Goal: Task Accomplishment & Management: Manage account settings

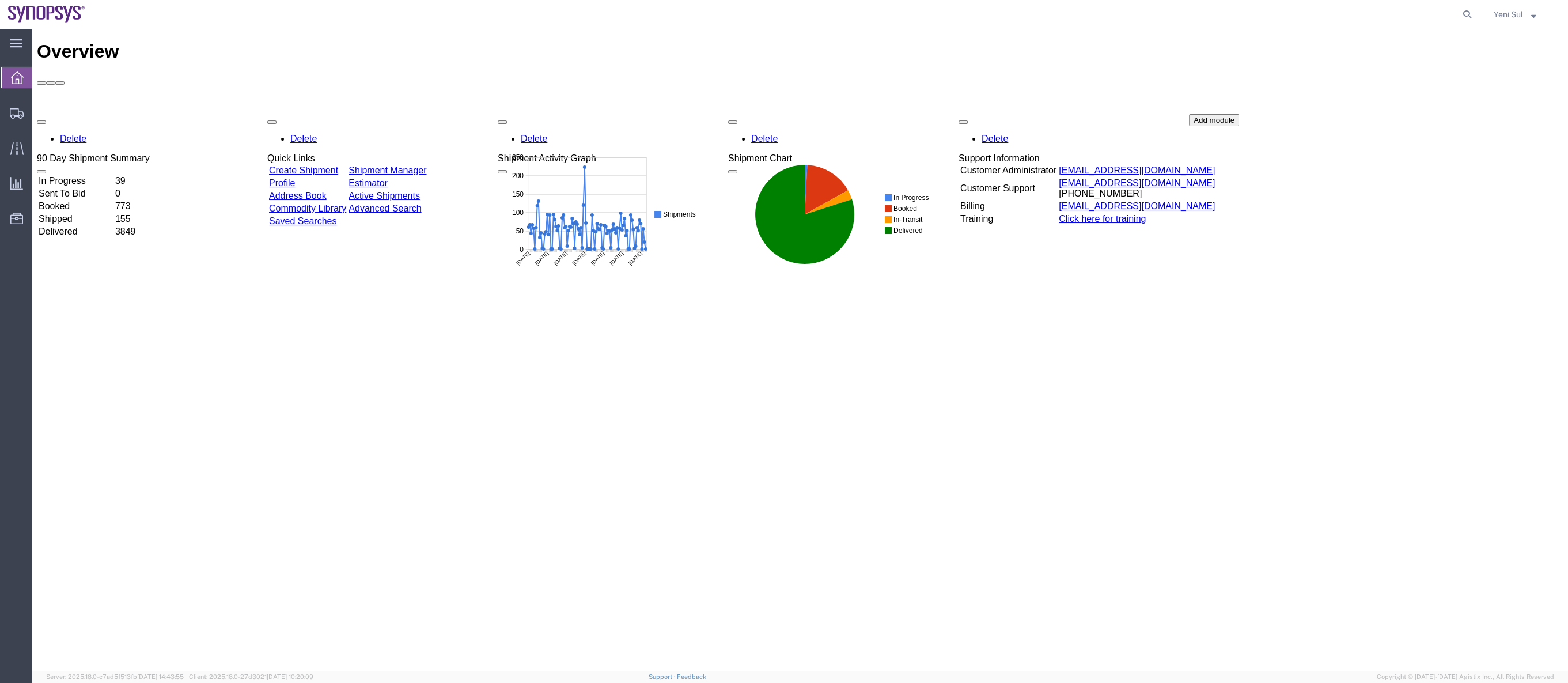
click at [700, 375] on div "Overview Delete 90 Day Shipment Summary In Progress 39 Sent To Bid 0 Booked 773…" at bounding box center [800, 362] width 1527 height 643
click at [401, 350] on div "Overview Delete 90 Day Shipment Summary In Progress 39 Sent To Bid 0 Booked 773…" at bounding box center [800, 362] width 1527 height 643
click at [0, 0] on span "Shipment Manager" at bounding box center [0, 0] width 0 height 0
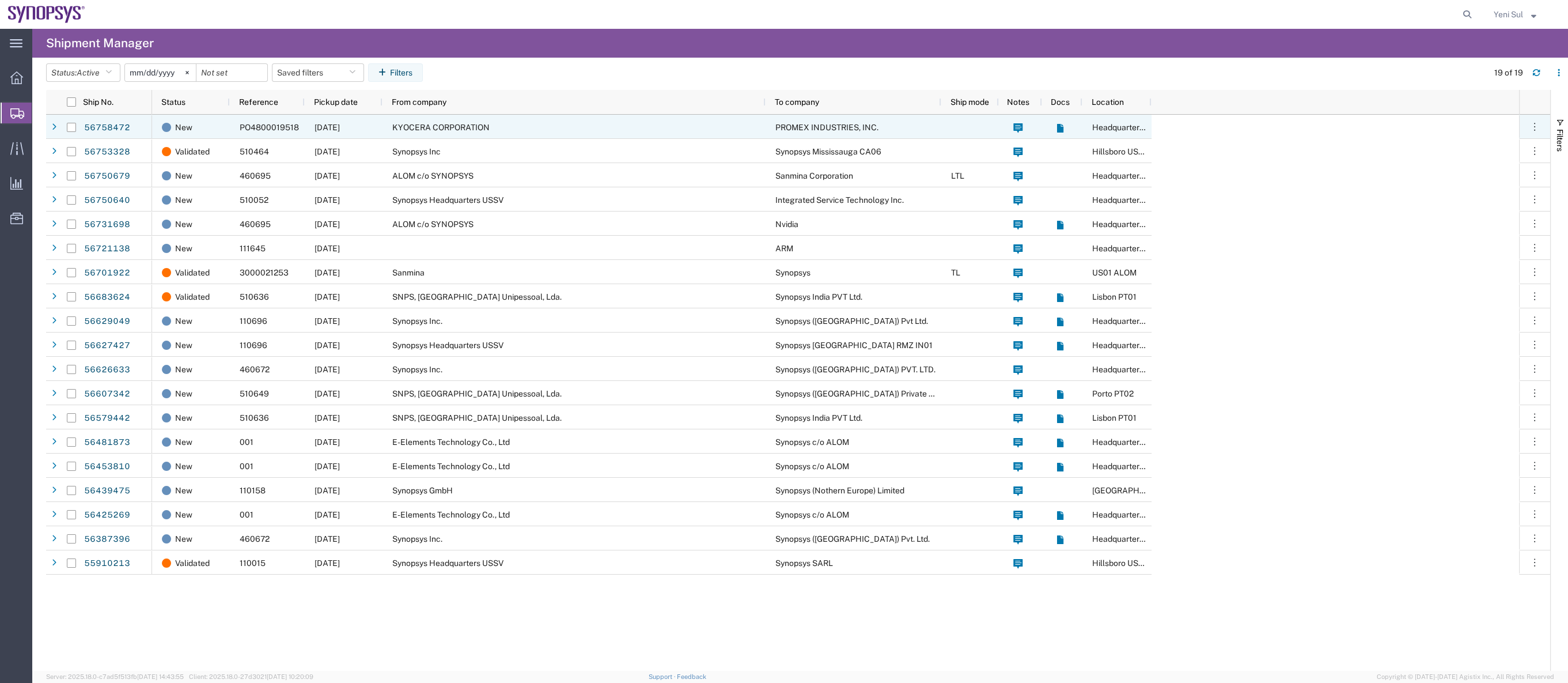
click at [414, 134] on div "KYOCERA CORPORATION" at bounding box center [574, 126] width 383 height 24
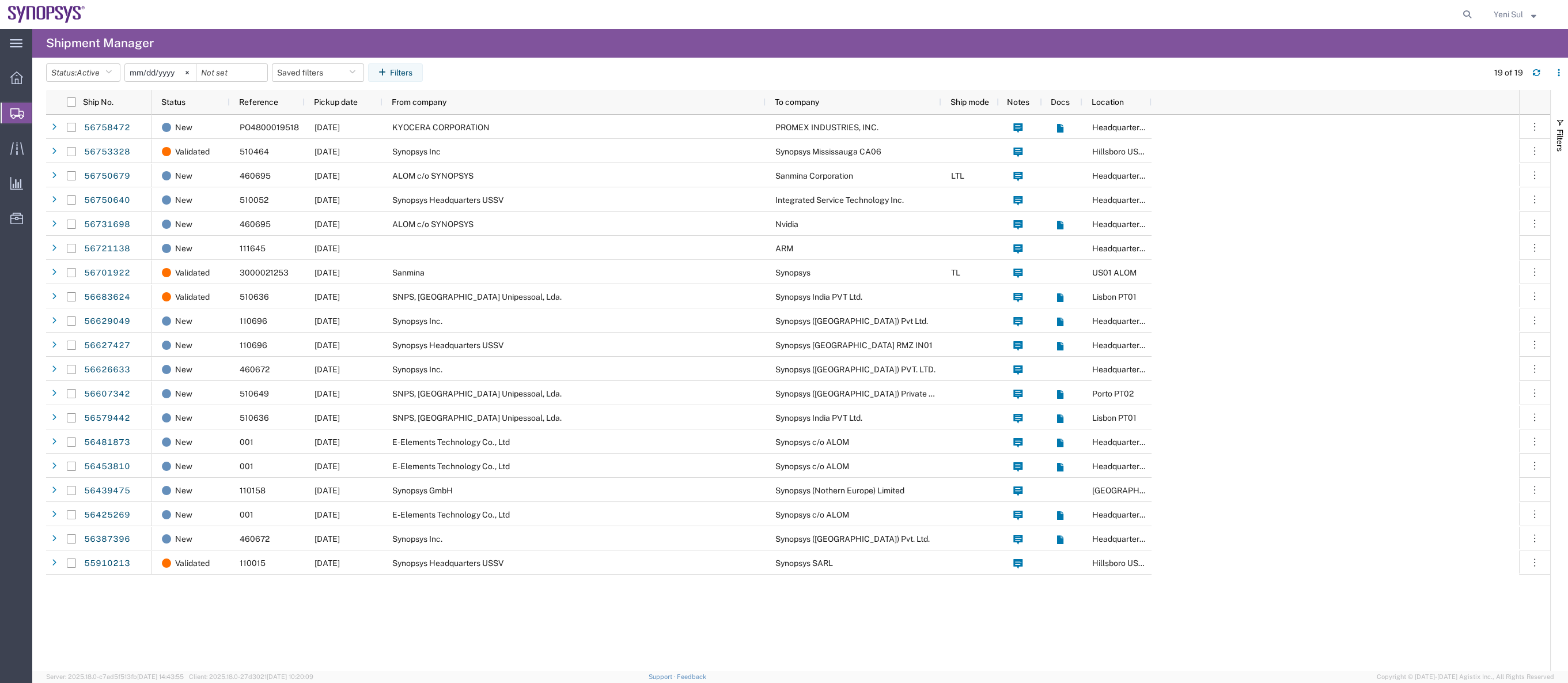
drag, startPoint x: 69, startPoint y: 131, endPoint x: 128, endPoint y: 145, distance: 60.6
click at [0, 0] on span "Shipment Manager" at bounding box center [0, 0] width 0 height 0
click at [635, 631] on div "New PO4800019518 09/11/2025 KYOCERA CORPORATION PROMEX INDUSTRIES, INC. Headqua…" at bounding box center [835, 392] width 1367 height 556
